Goal: Task Accomplishment & Management: Manage account settings

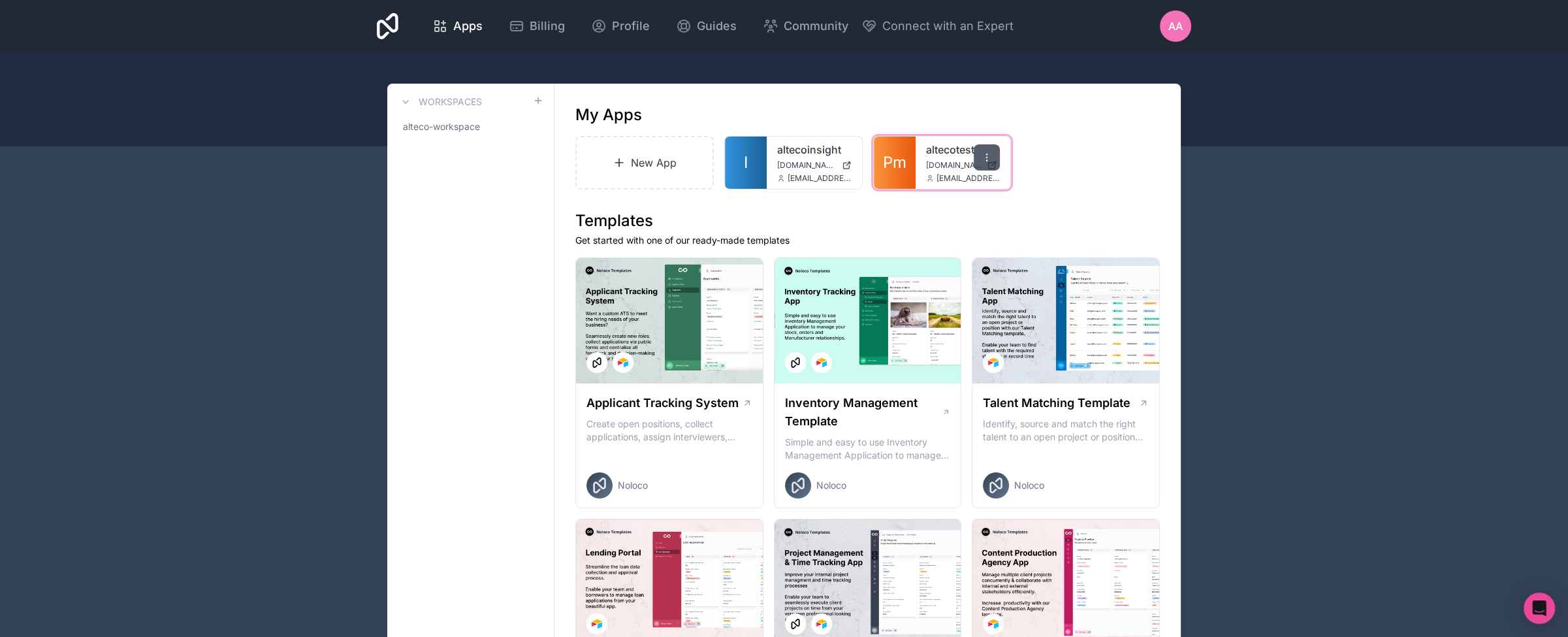
click at [982, 156] on icon at bounding box center [987, 157] width 10 height 10
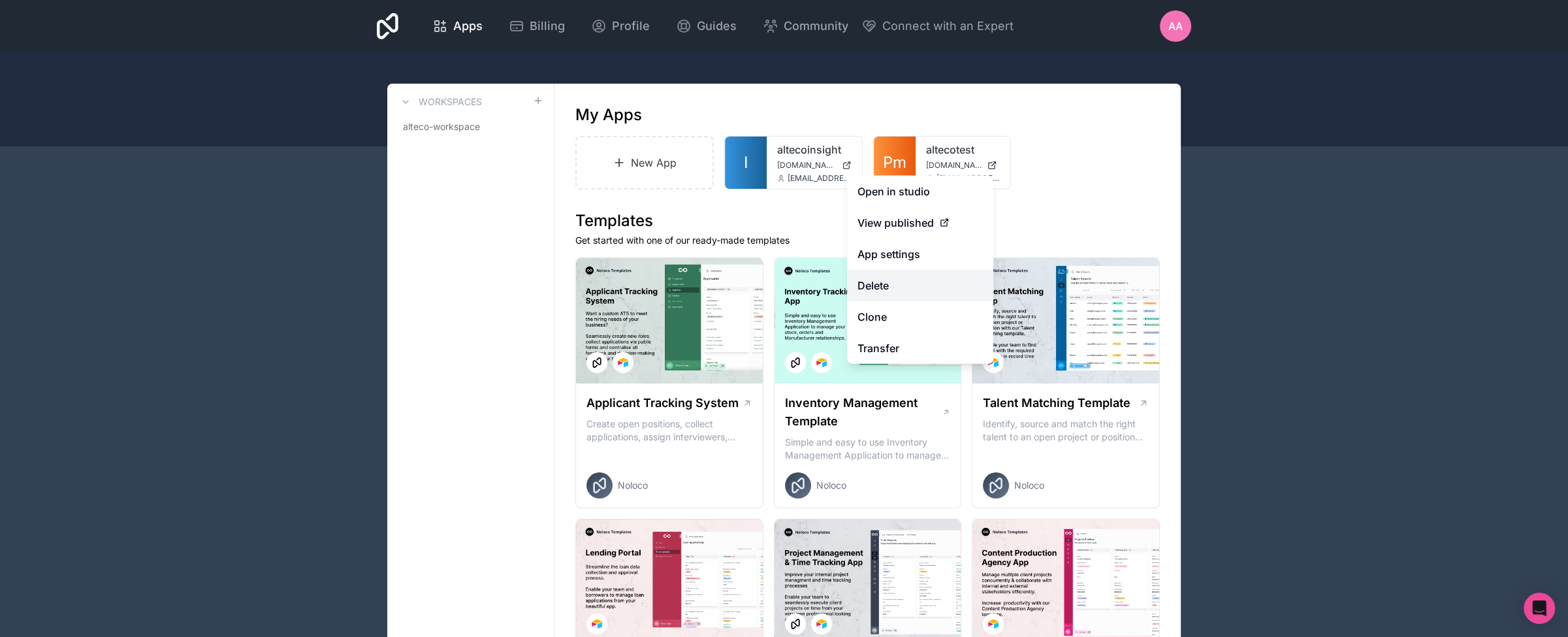
click at [898, 290] on button "Delete" at bounding box center [920, 285] width 146 height 31
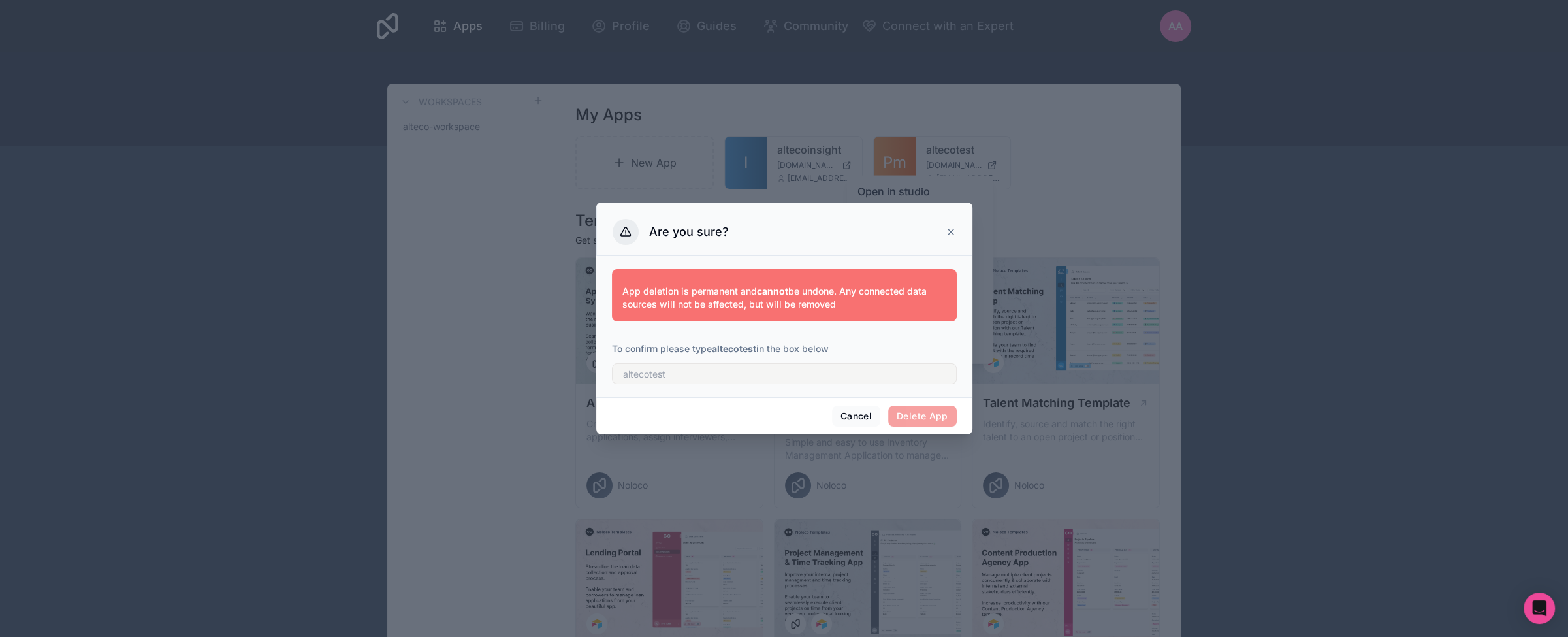
click at [724, 346] on strong "altecotest" at bounding box center [733, 348] width 44 height 11
copy p "altecotest"
click at [680, 372] on input "text" at bounding box center [784, 374] width 345 height 21
paste input "altecotest"
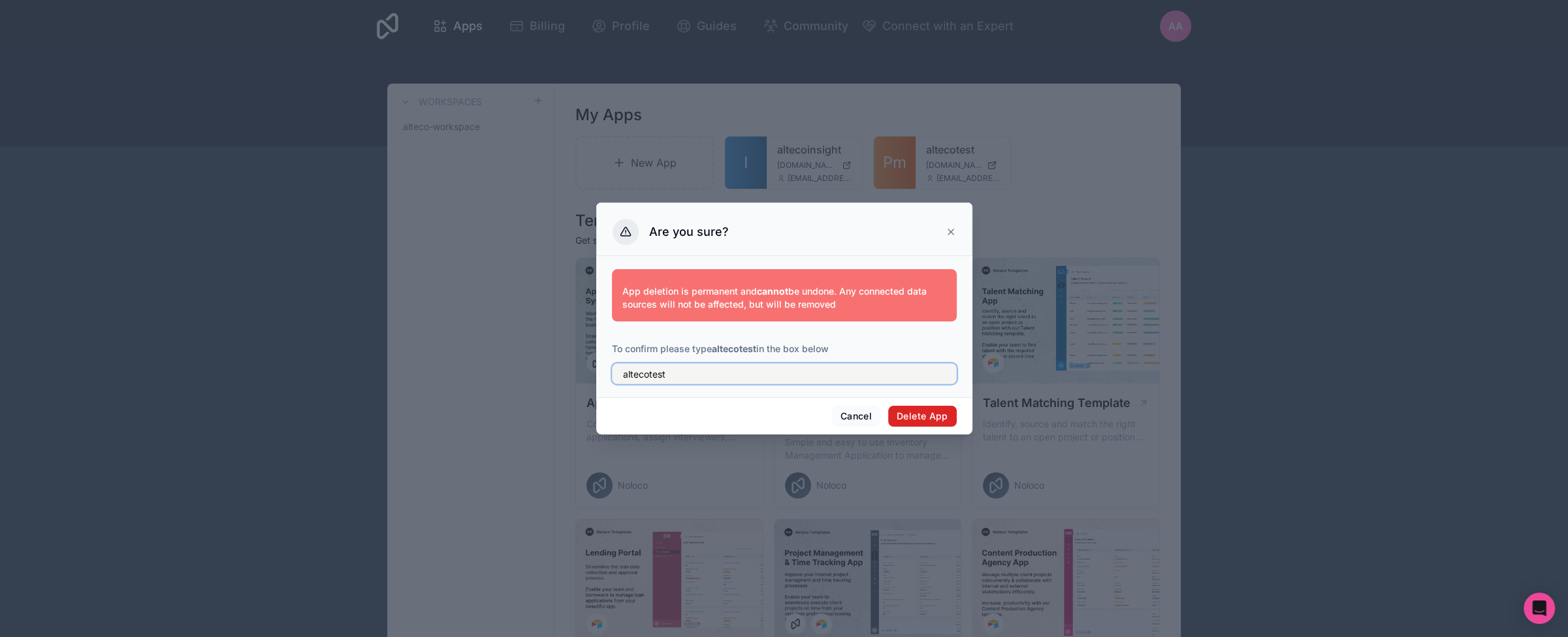
type input "altecotest"
click at [909, 418] on button "Delete App" at bounding box center [923, 416] width 69 height 21
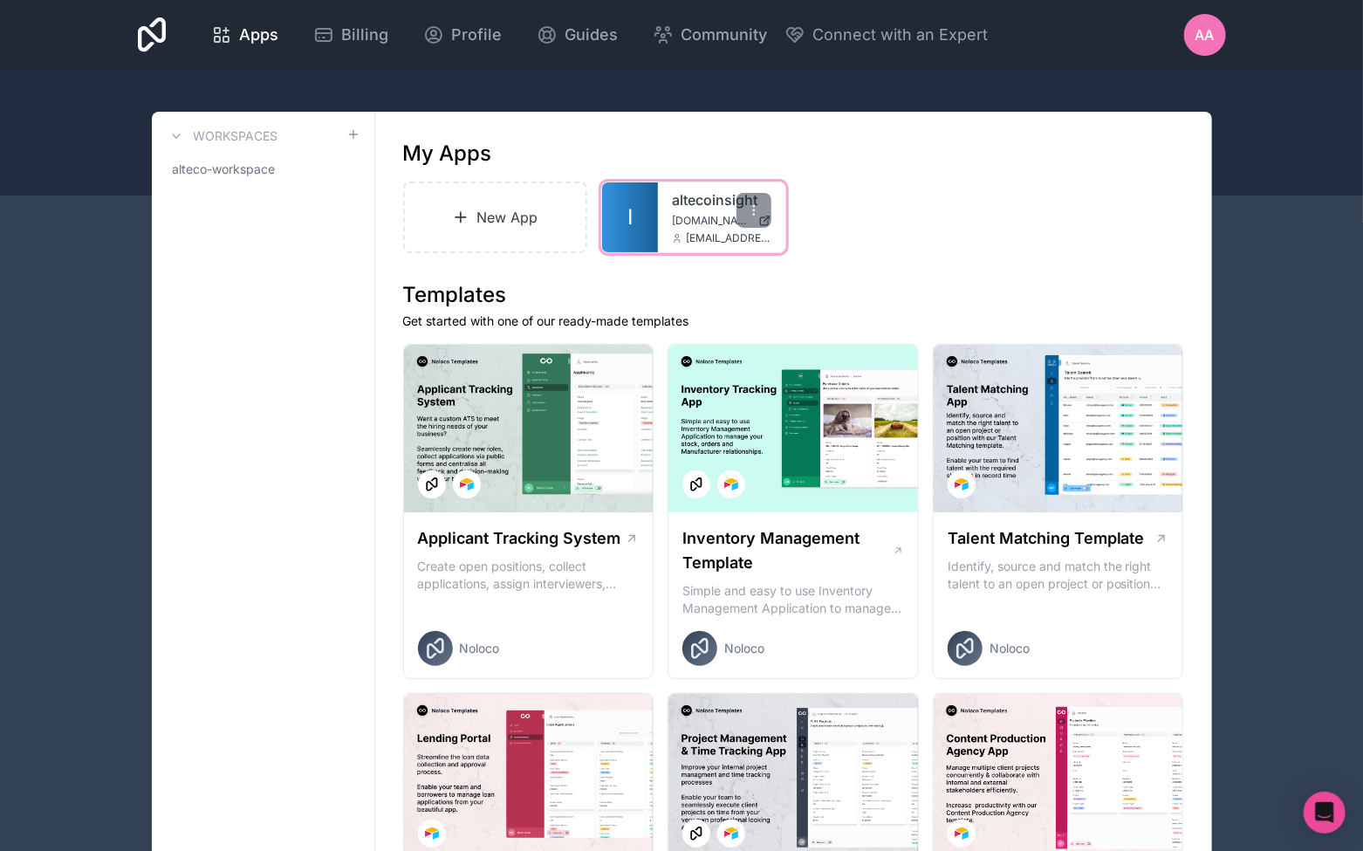
click at [680, 191] on link "altecoinsight" at bounding box center [721, 199] width 99 height 21
